Goal: Information Seeking & Learning: Learn about a topic

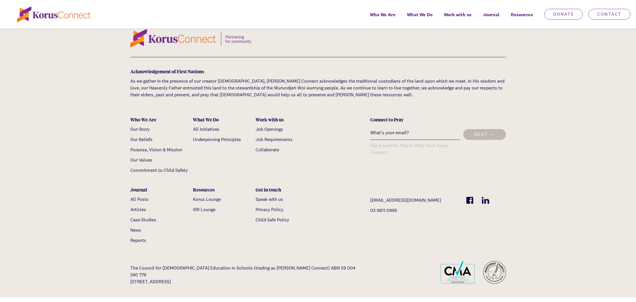
scroll to position [1805, 0]
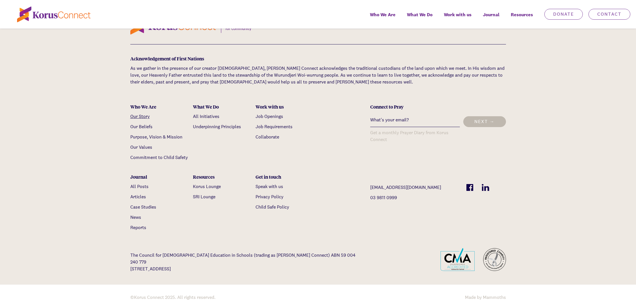
click at [144, 113] on link "Our Story" at bounding box center [139, 116] width 19 height 6
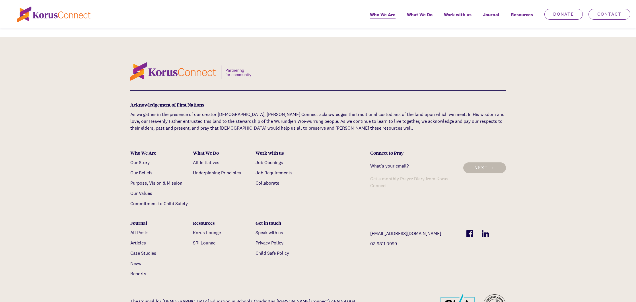
scroll to position [1901, 0]
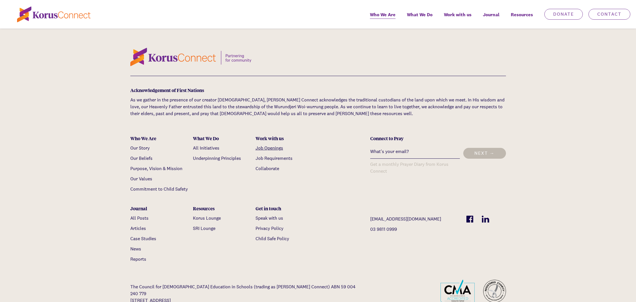
click at [276, 145] on link "Job Openings" at bounding box center [269, 148] width 28 height 6
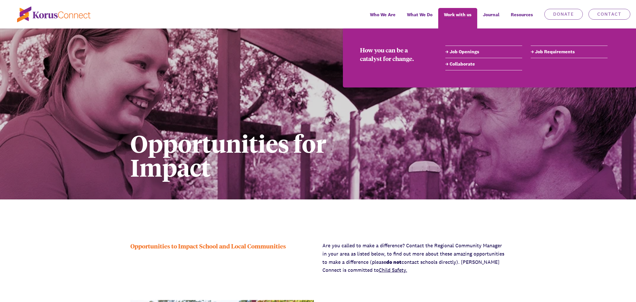
click at [549, 51] on link "Job Requirements" at bounding box center [568, 51] width 77 height 7
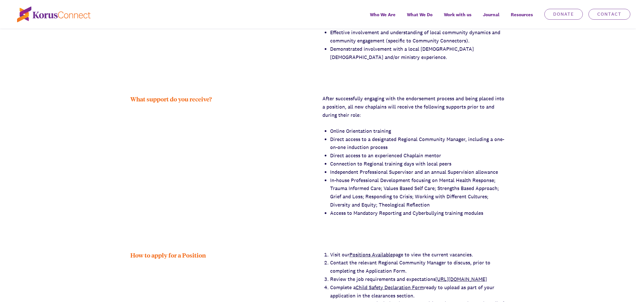
scroll to position [804, 0]
